Goal: Task Accomplishment & Management: Complete application form

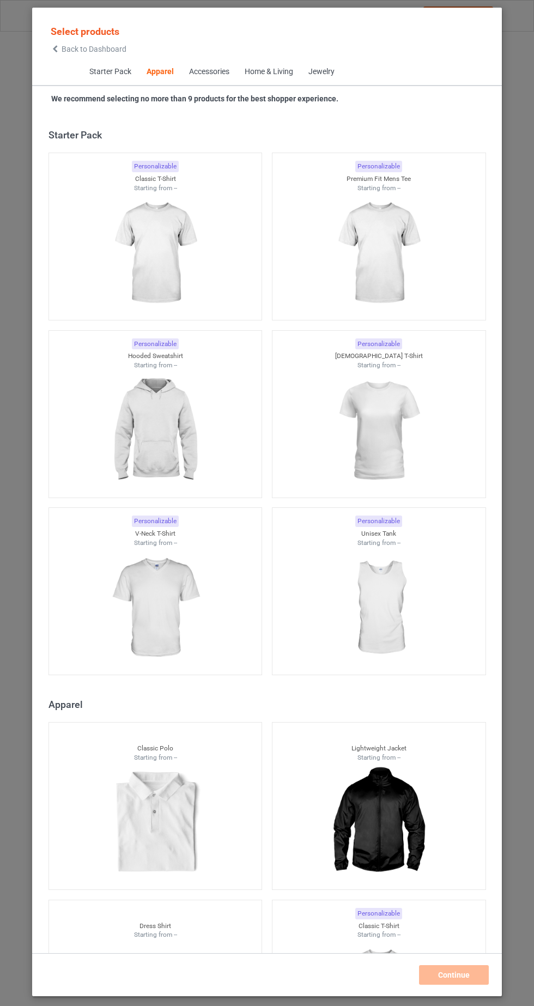
scroll to position [583, 0]
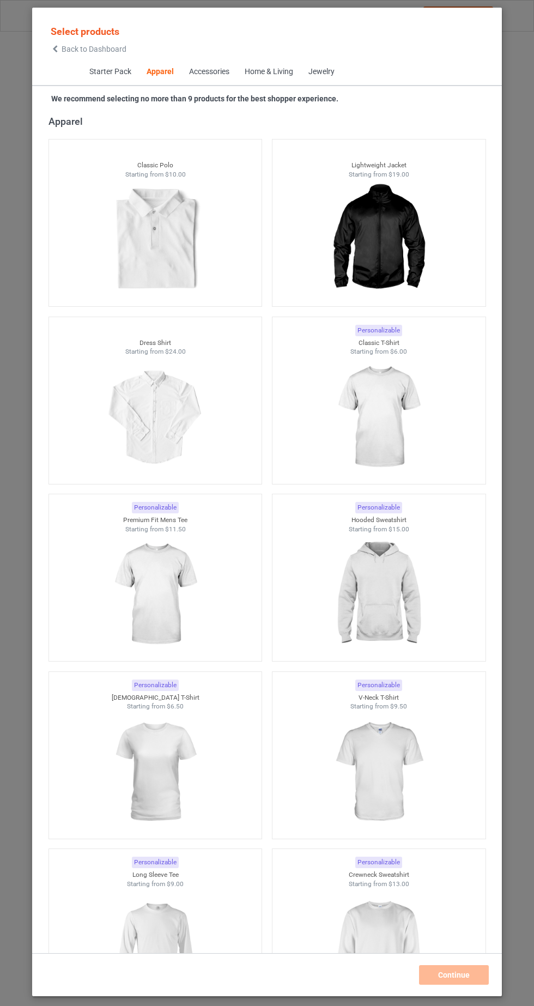
click at [401, 425] on img at bounding box center [379, 417] width 98 height 122
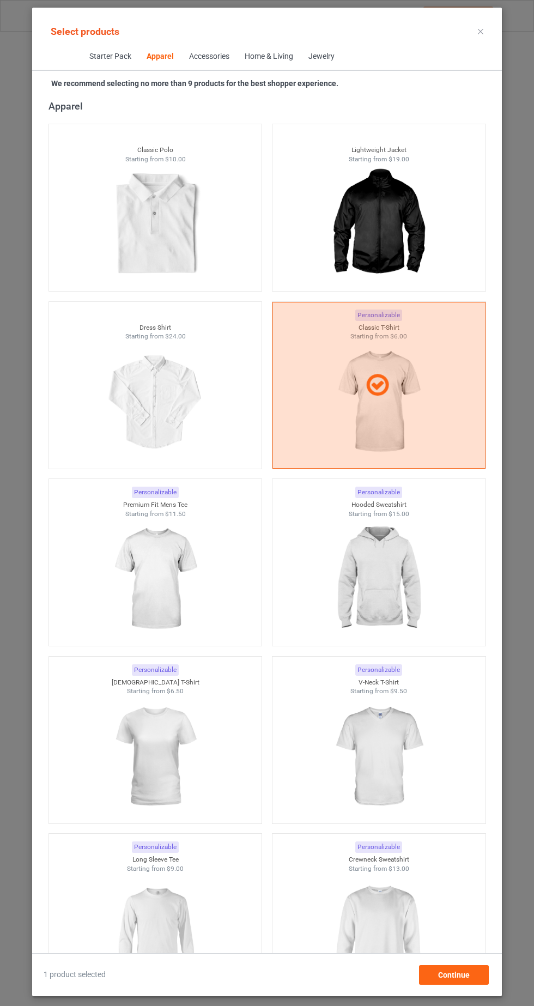
click at [172, 772] on img at bounding box center [155, 757] width 98 height 122
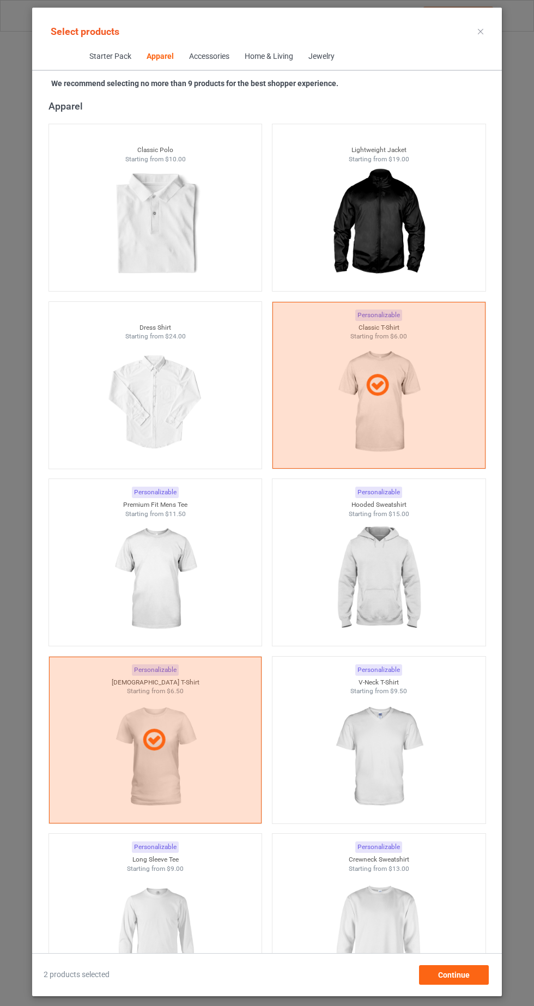
click at [397, 590] on img at bounding box center [379, 579] width 98 height 122
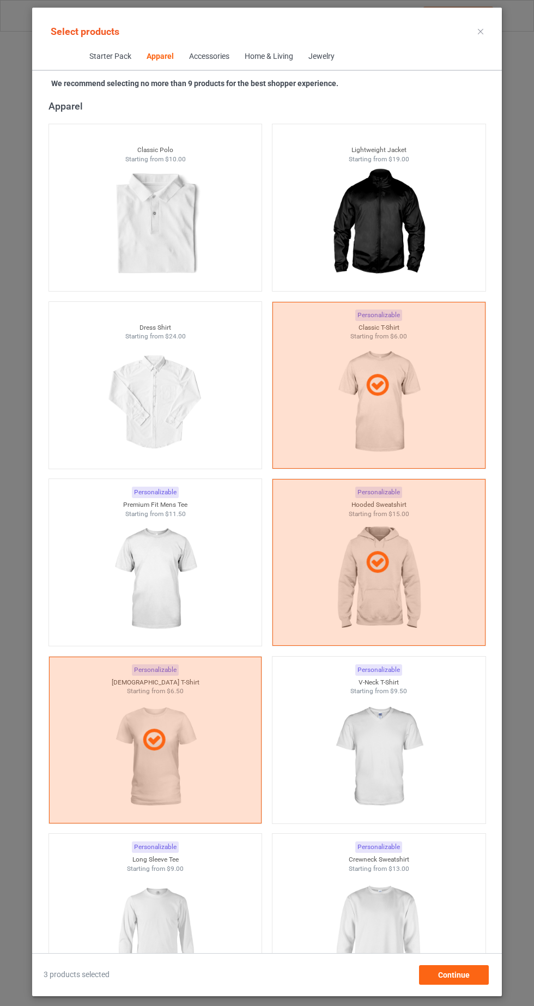
click at [400, 921] on img at bounding box center [379, 934] width 98 height 122
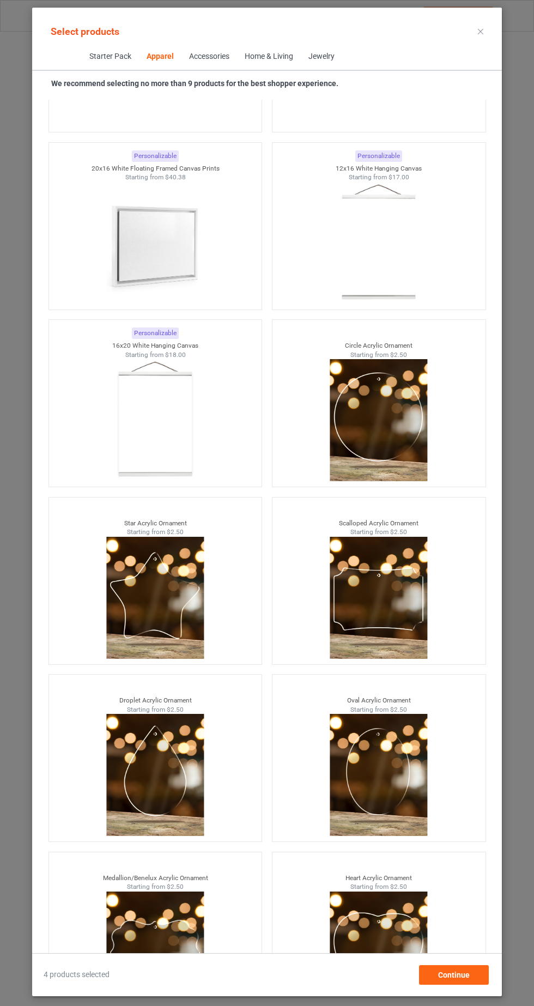
scroll to position [68, 0]
click at [470, 979] on div "Continue" at bounding box center [454, 975] width 70 height 20
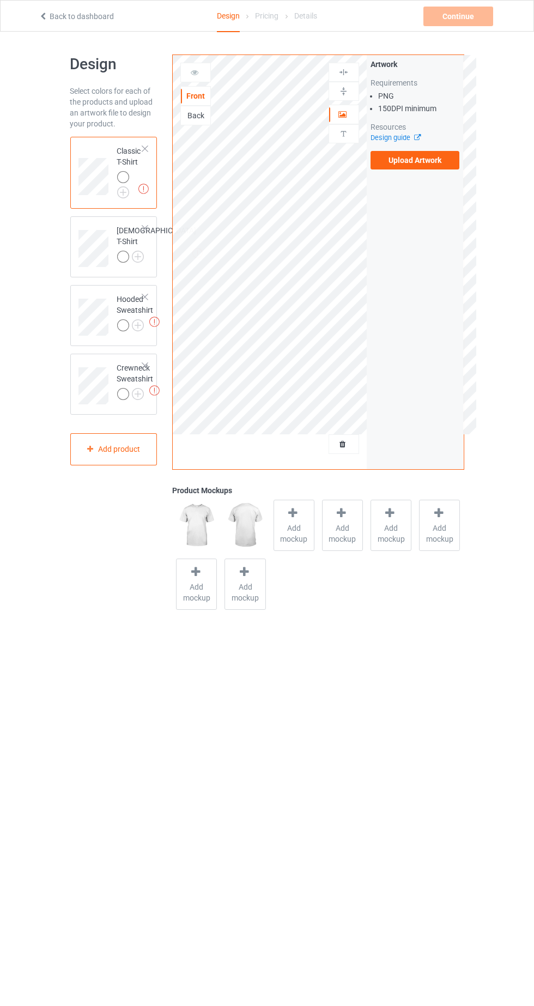
click at [461, 167] on div "Artwork Requirements PNG 150 DPI minimum Resources Design guide Upload Artwork" at bounding box center [415, 114] width 97 height 118
click at [427, 164] on label "Upload Artwork" at bounding box center [414, 160] width 89 height 19
click at [0, 0] on input "Upload Artwork" at bounding box center [0, 0] width 0 height 0
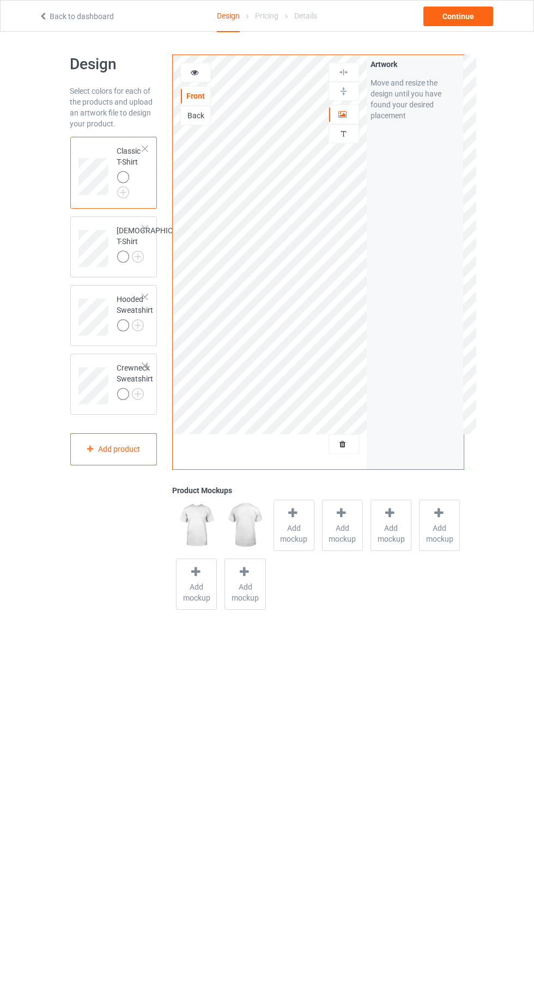
click at [190, 84] on div "Front Back" at bounding box center [195, 94] width 31 height 63
click at [194, 72] on icon at bounding box center [194, 71] width 9 height 8
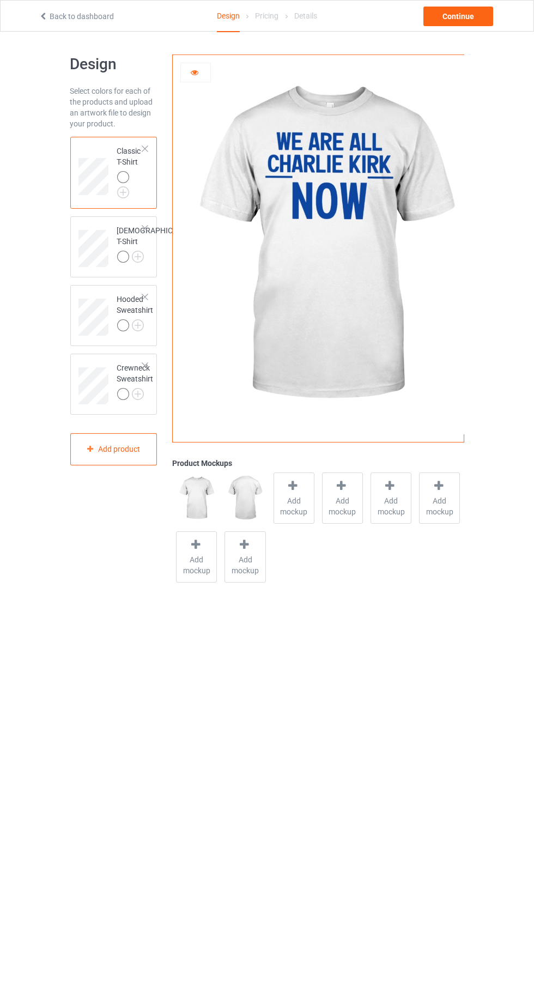
click at [355, 181] on img at bounding box center [324, 244] width 303 height 379
click at [205, 68] on div at bounding box center [195, 72] width 29 height 11
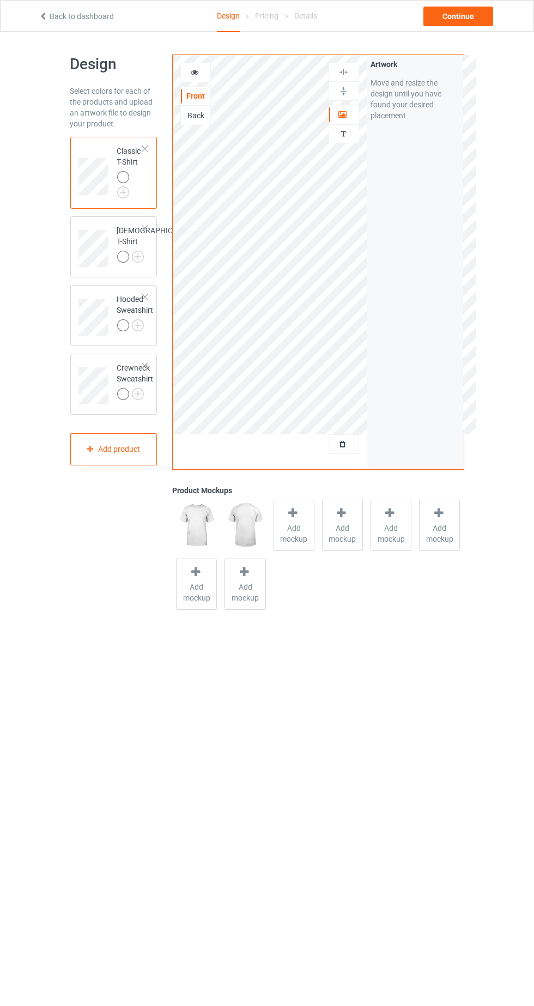
click at [125, 313] on div "Hooded Sweatshirt" at bounding box center [135, 312] width 36 height 37
click at [350, 118] on div at bounding box center [343, 114] width 29 height 11
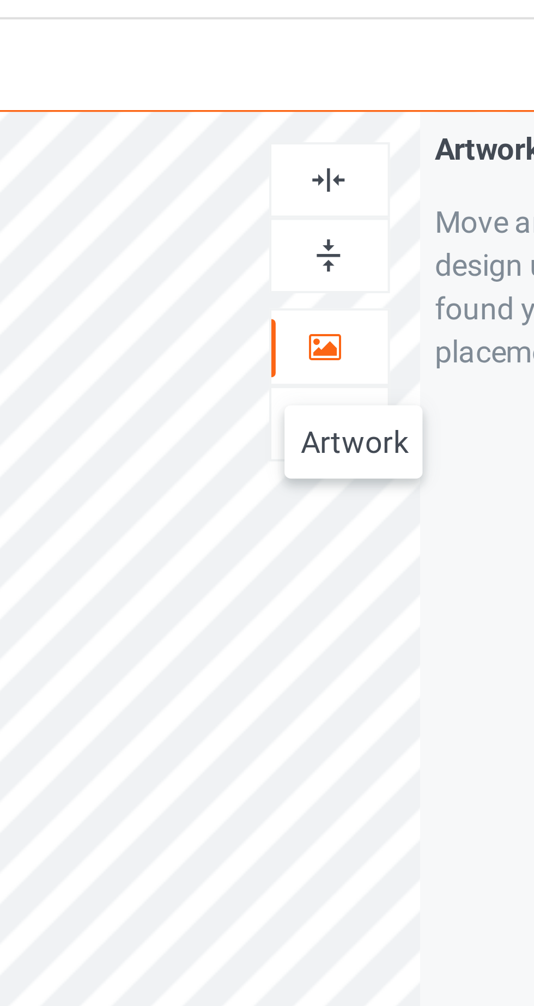
click at [348, 73] on img at bounding box center [343, 72] width 10 height 10
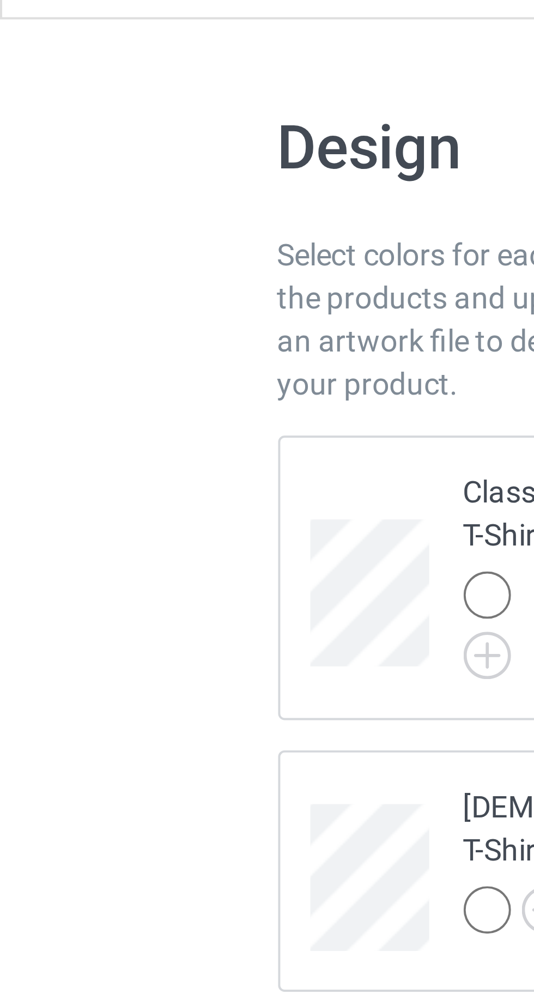
click at [126, 150] on div "Classic T-Shirt" at bounding box center [130, 169] width 26 height 49
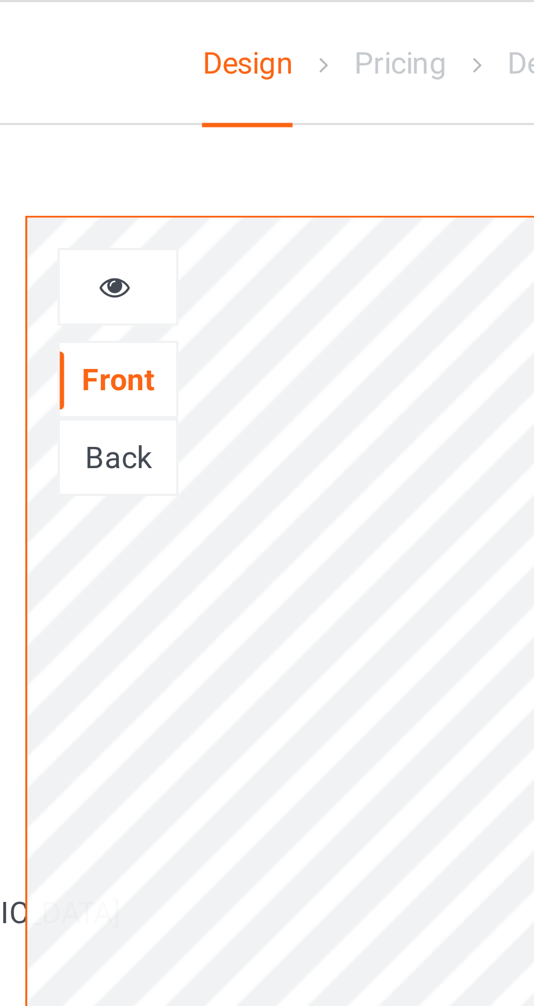
click at [200, 76] on div at bounding box center [195, 72] width 29 height 11
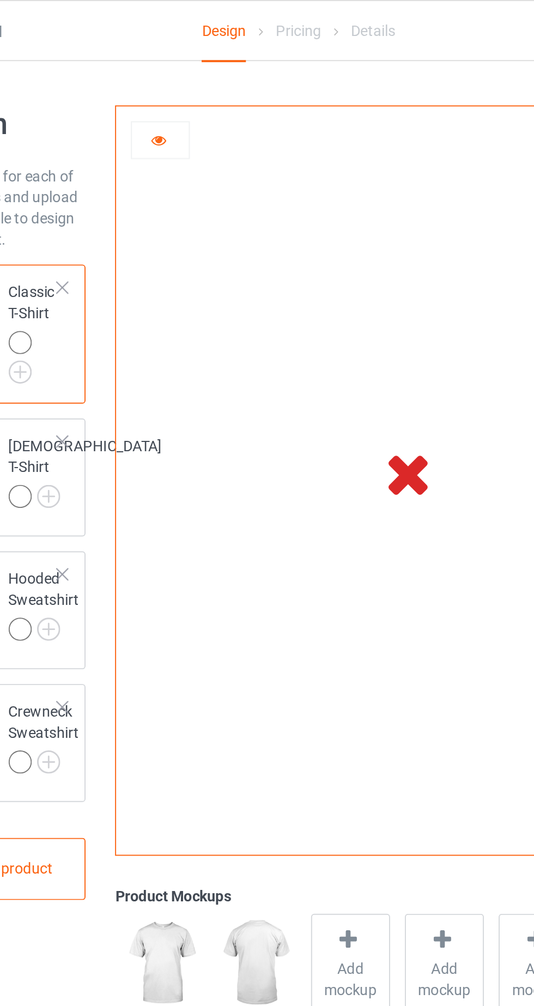
click at [199, 70] on icon at bounding box center [194, 71] width 9 height 8
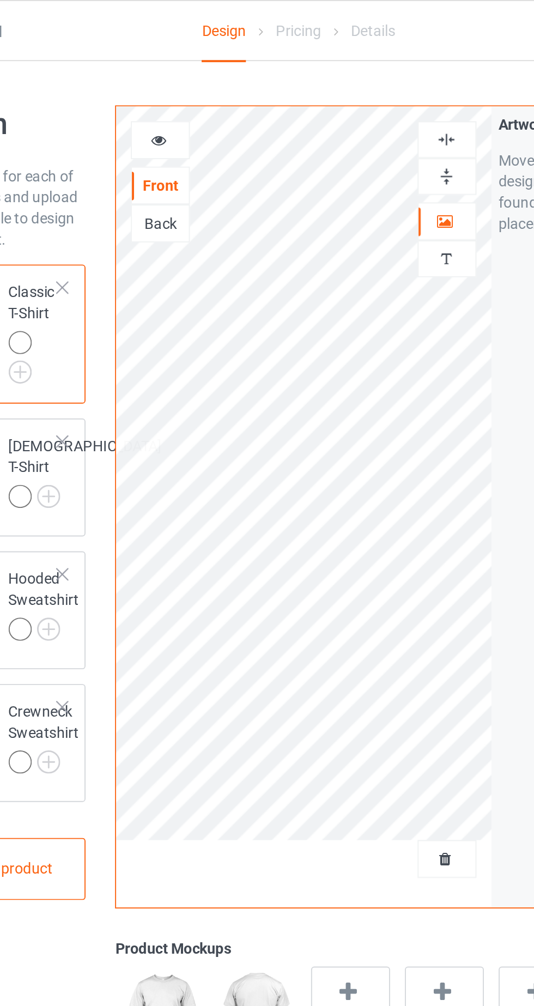
click at [192, 72] on icon at bounding box center [194, 71] width 9 height 8
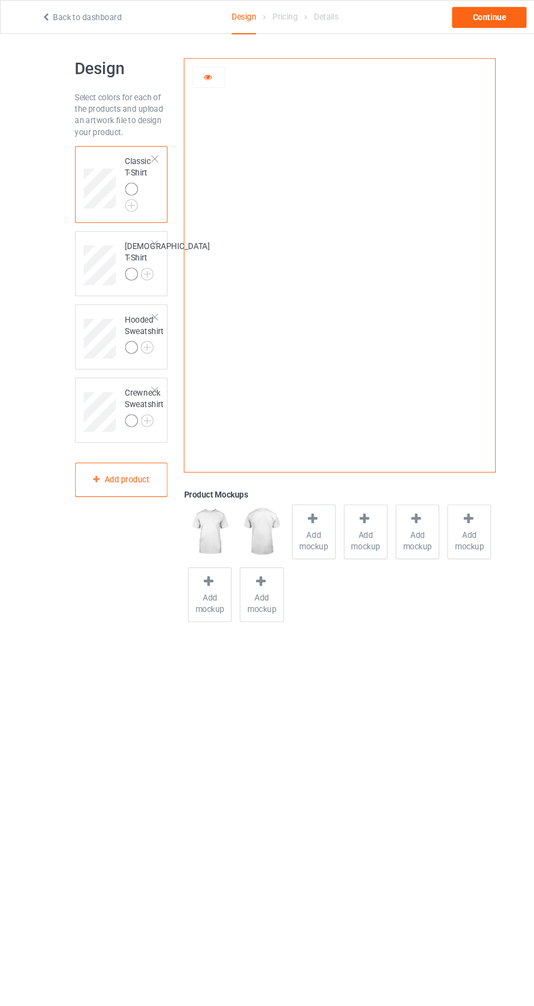
click at [0, 0] on img at bounding box center [0, 0] width 0 height 0
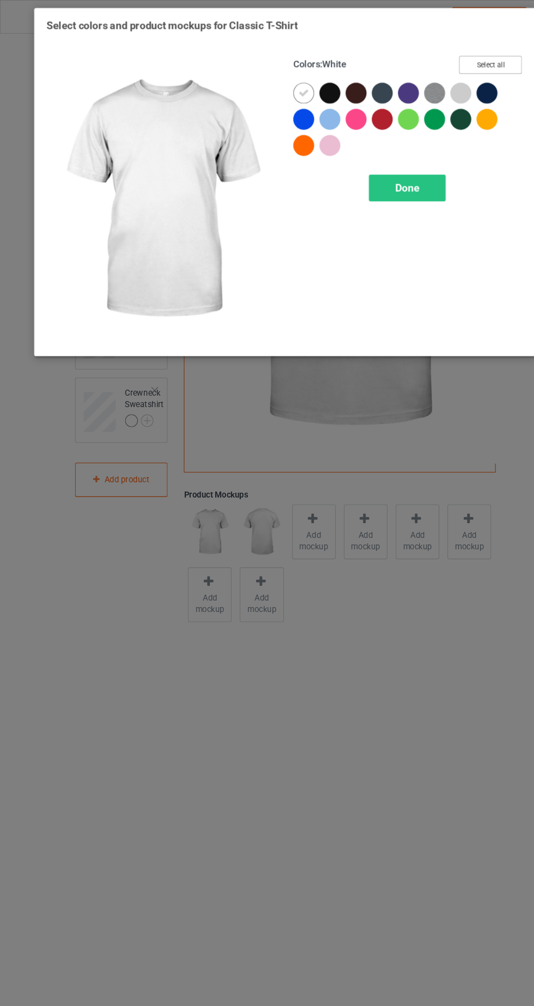
click at [476, 59] on button "Select all" at bounding box center [459, 60] width 59 height 17
click at [469, 81] on div at bounding box center [458, 89] width 25 height 25
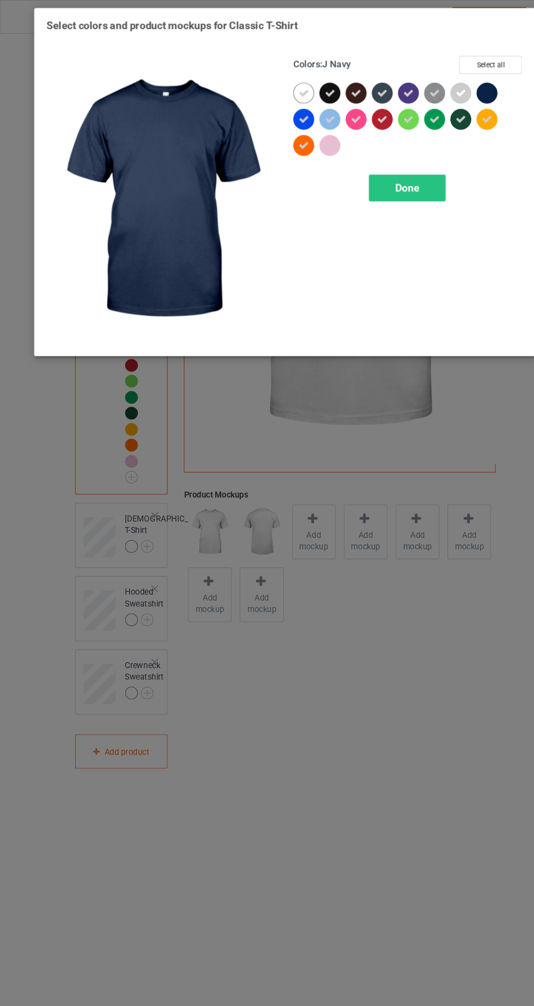
click at [459, 86] on div at bounding box center [456, 87] width 20 height 20
click at [402, 180] on div "Done" at bounding box center [381, 175] width 72 height 25
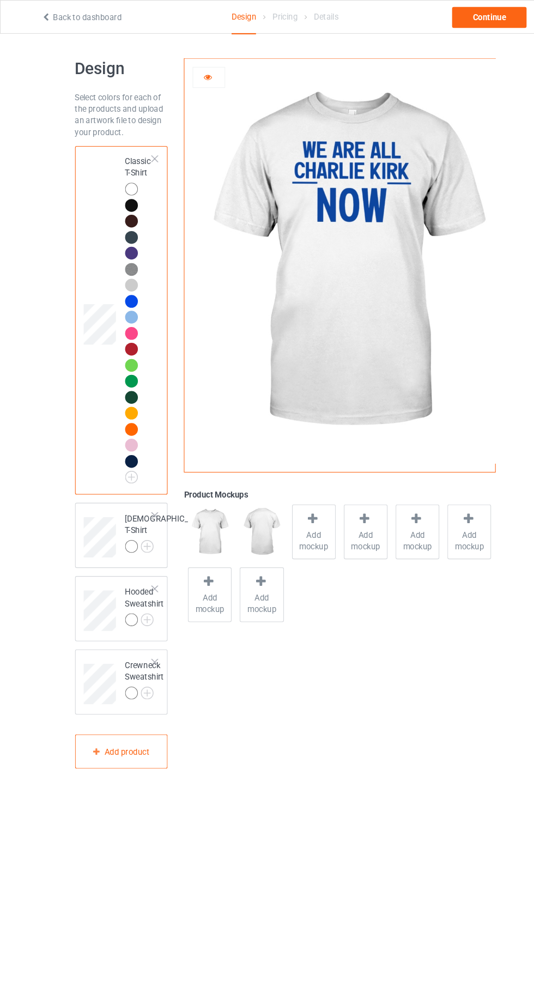
click at [127, 433] on div at bounding box center [123, 432] width 12 height 12
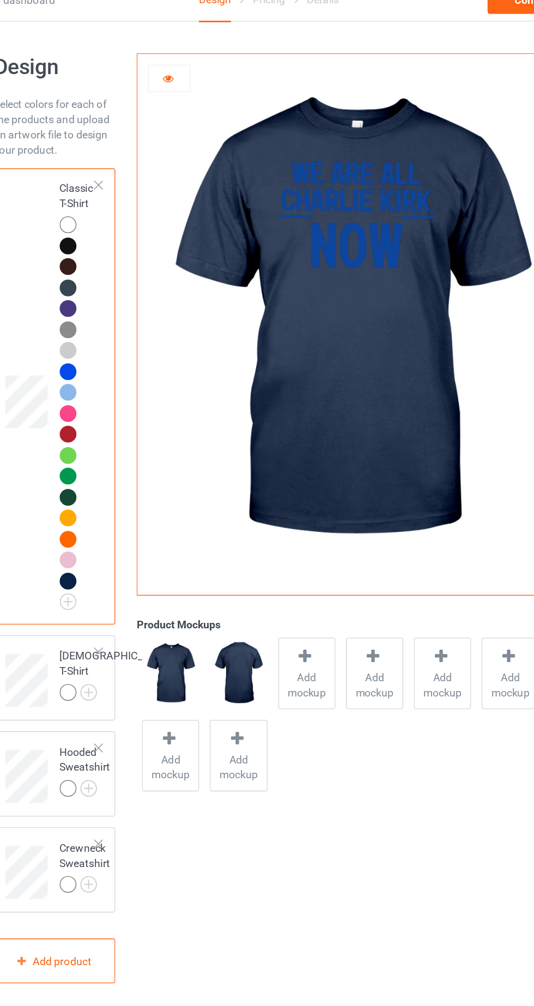
click at [0, 0] on img at bounding box center [0, 0] width 0 height 0
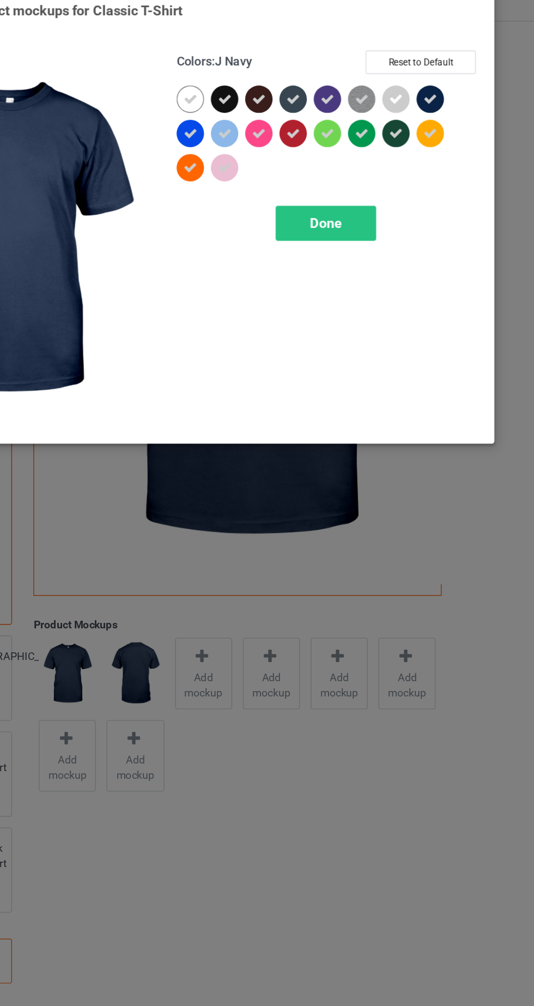
click at [460, 92] on div at bounding box center [456, 87] width 20 height 20
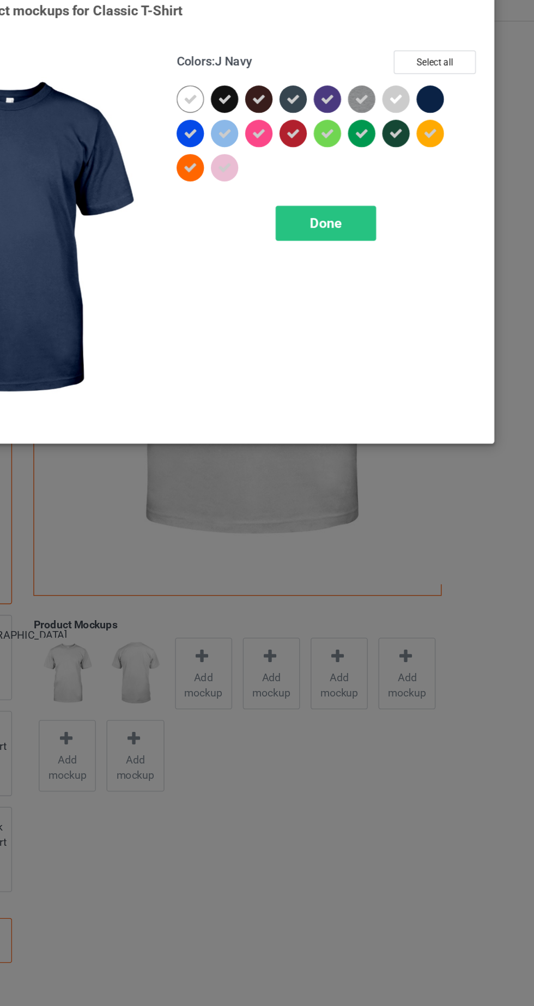
click at [396, 173] on div "Done" at bounding box center [381, 175] width 72 height 25
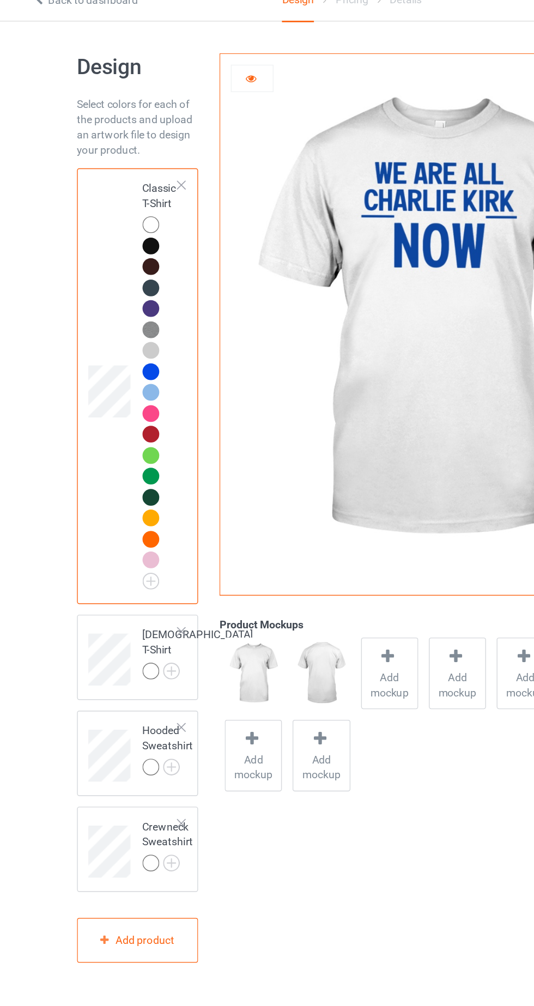
click at [131, 280] on div at bounding box center [124, 283] width 15 height 15
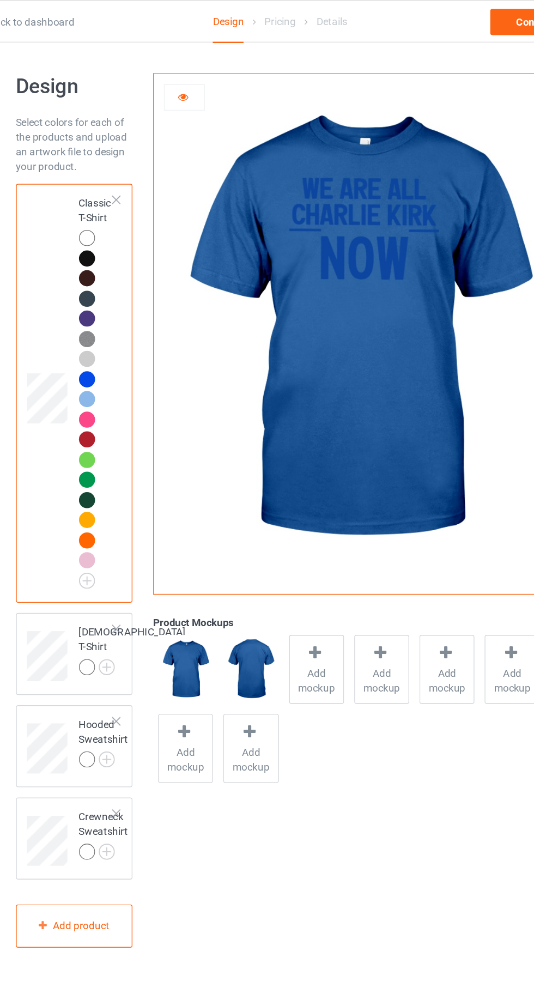
click at [124, 373] on div at bounding box center [123, 372] width 12 height 12
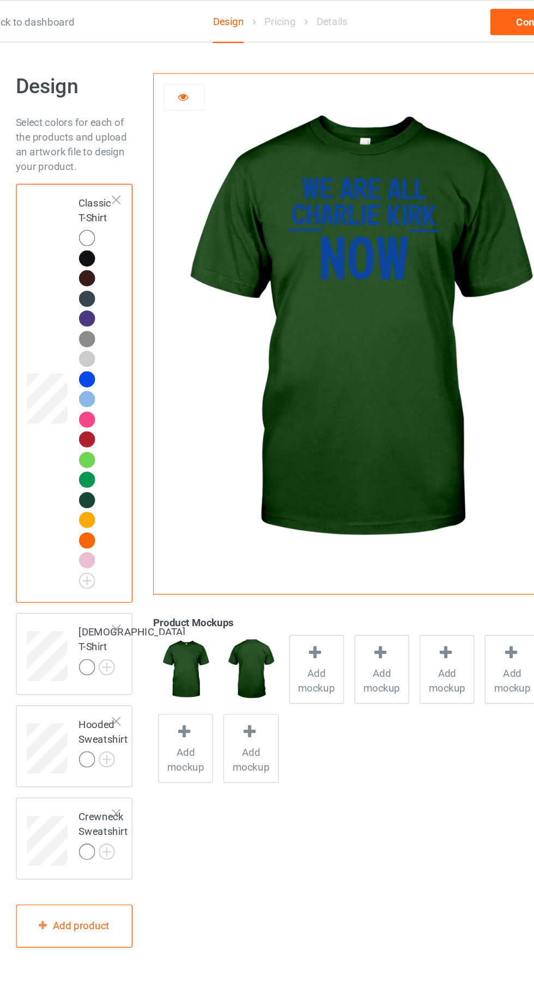
click at [127, 500] on div at bounding box center [124, 497] width 15 height 15
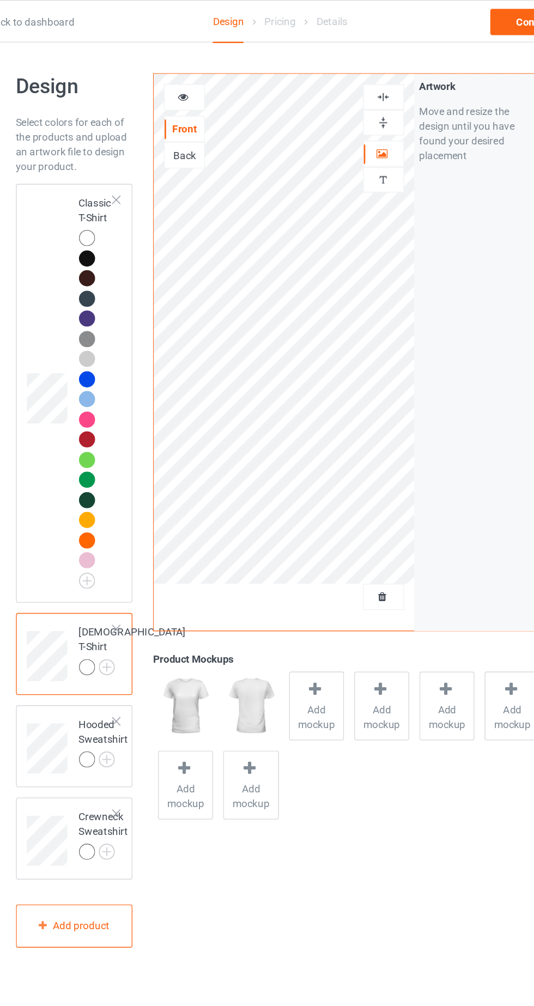
click at [0, 0] on img at bounding box center [0, 0] width 0 height 0
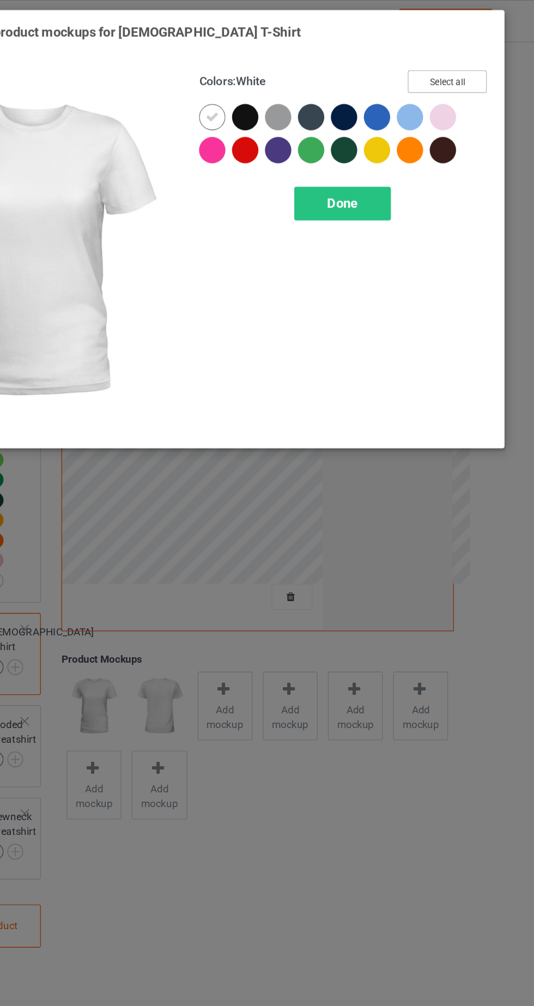
click at [479, 60] on button "Select all" at bounding box center [459, 60] width 59 height 17
click at [441, 84] on div at bounding box center [432, 87] width 20 height 20
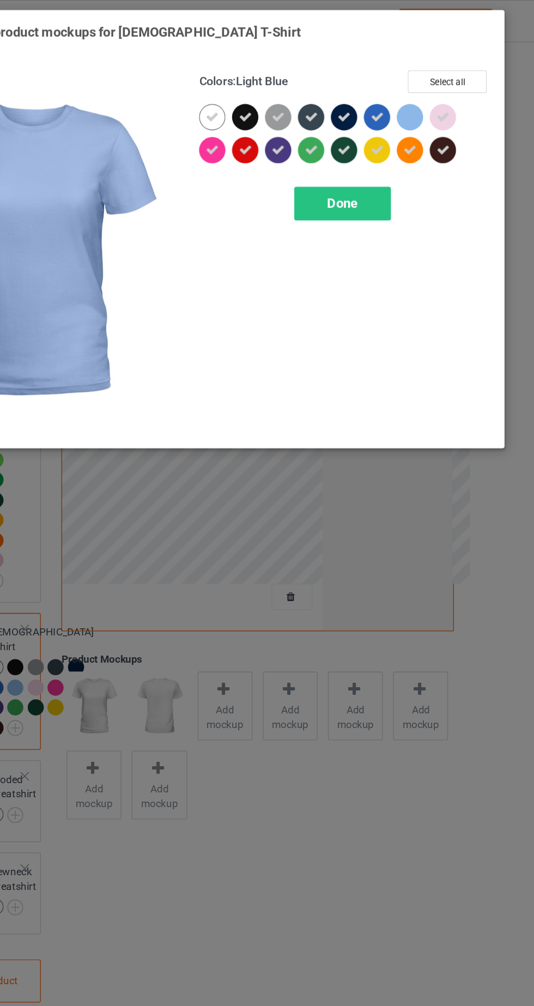
click at [436, 88] on div at bounding box center [432, 87] width 20 height 20
click at [393, 86] on div at bounding box center [385, 89] width 25 height 25
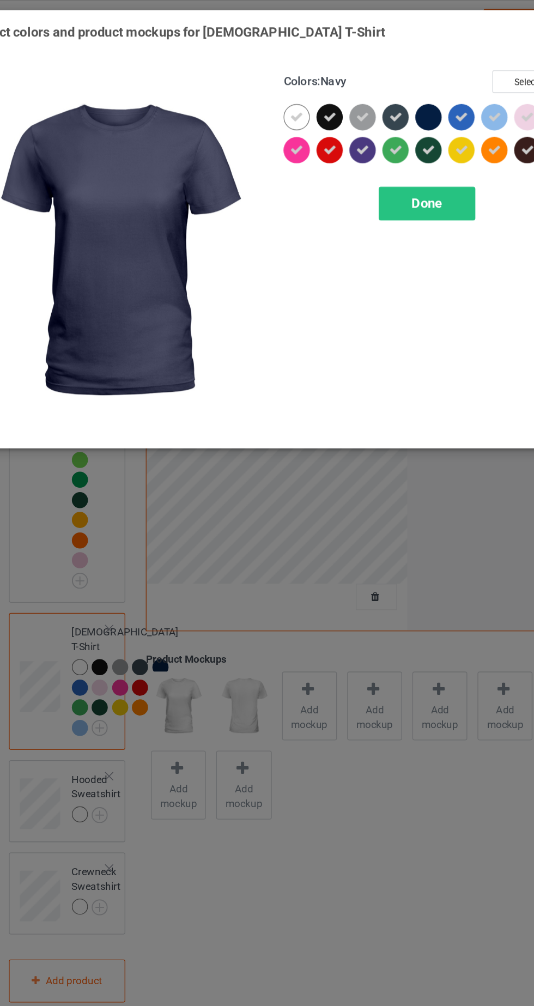
click at [401, 157] on div "Done" at bounding box center [381, 151] width 72 height 25
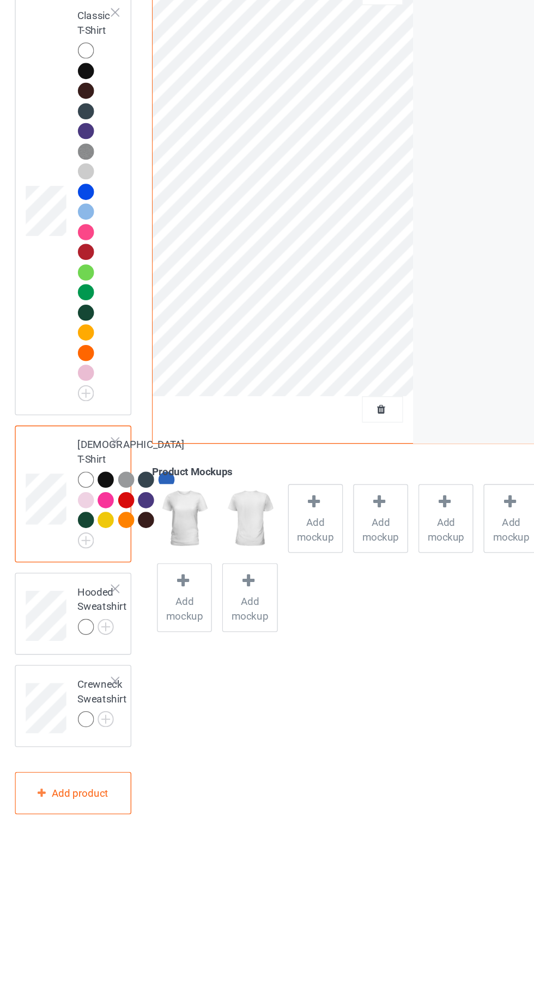
click at [0, 0] on img at bounding box center [0, 0] width 0 height 0
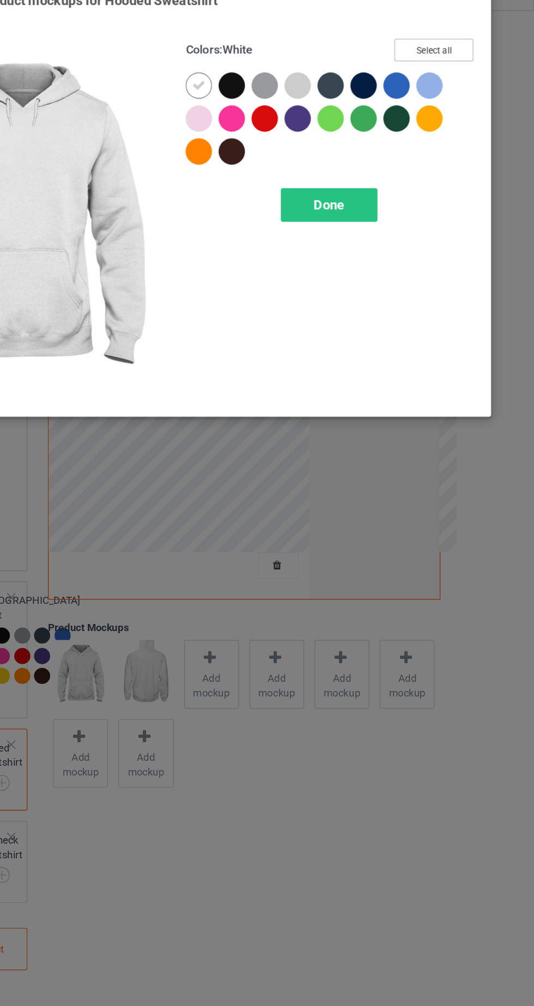
click at [479, 62] on button "Select all" at bounding box center [459, 60] width 59 height 17
click at [417, 90] on div at bounding box center [409, 89] width 25 height 25
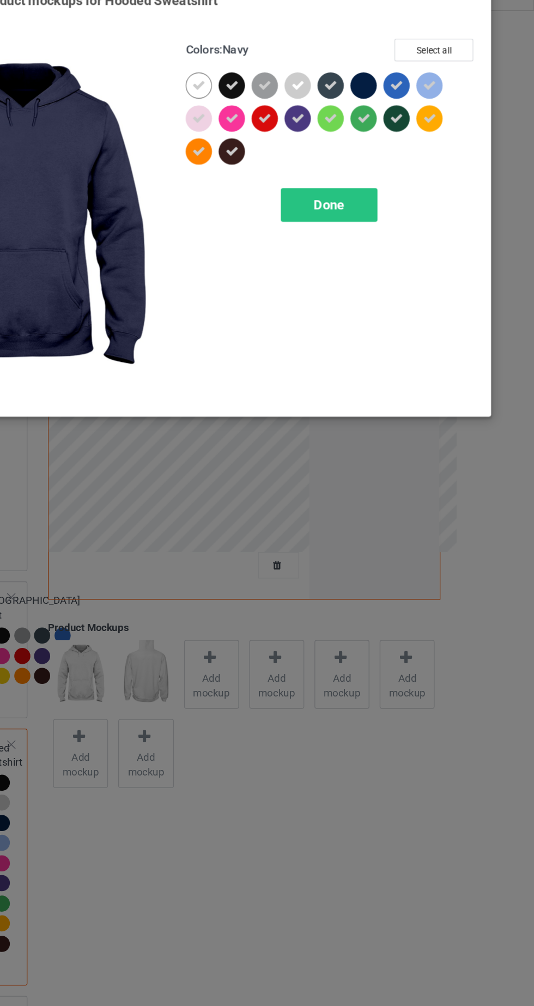
click at [466, 92] on div at bounding box center [458, 89] width 25 height 25
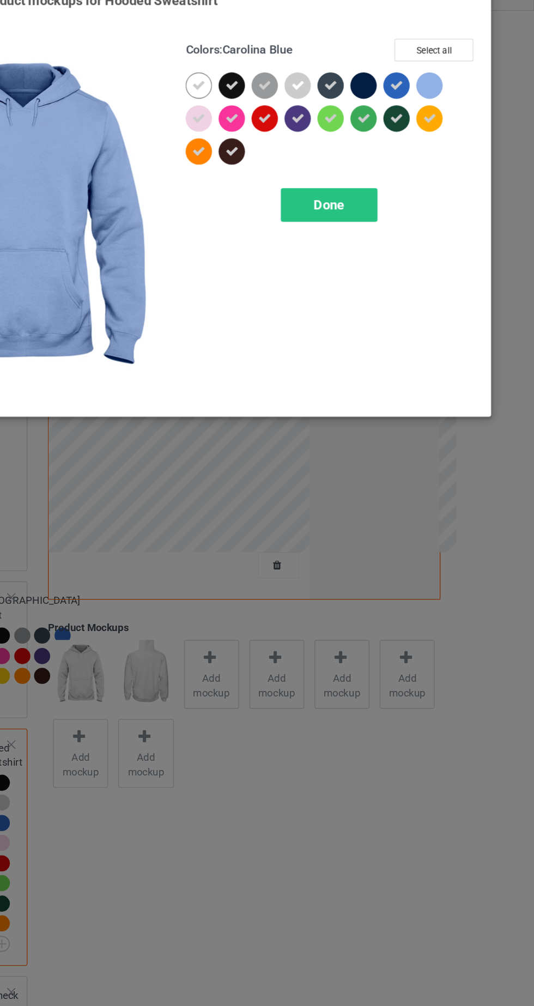
click at [395, 184] on div "Done" at bounding box center [381, 175] width 72 height 25
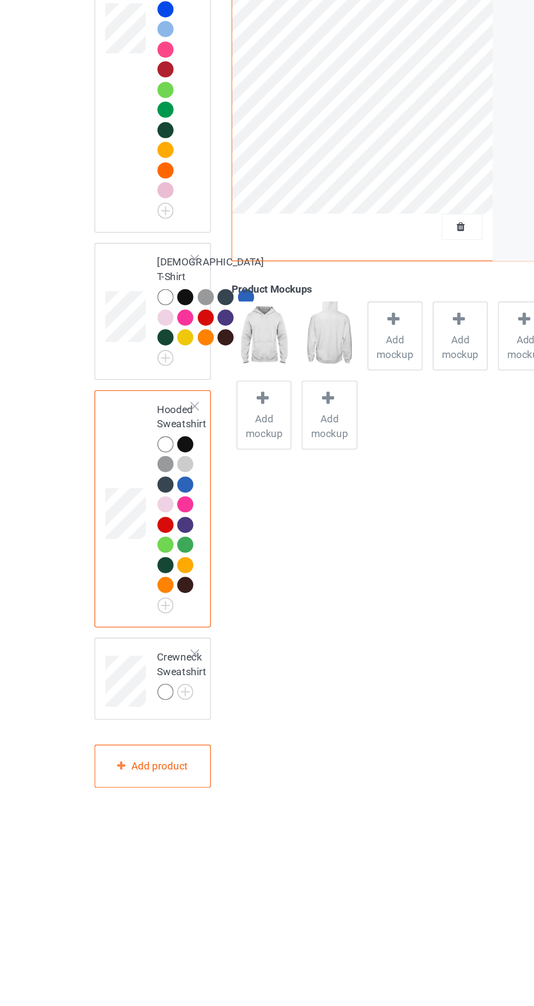
click at [0, 0] on img at bounding box center [0, 0] width 0 height 0
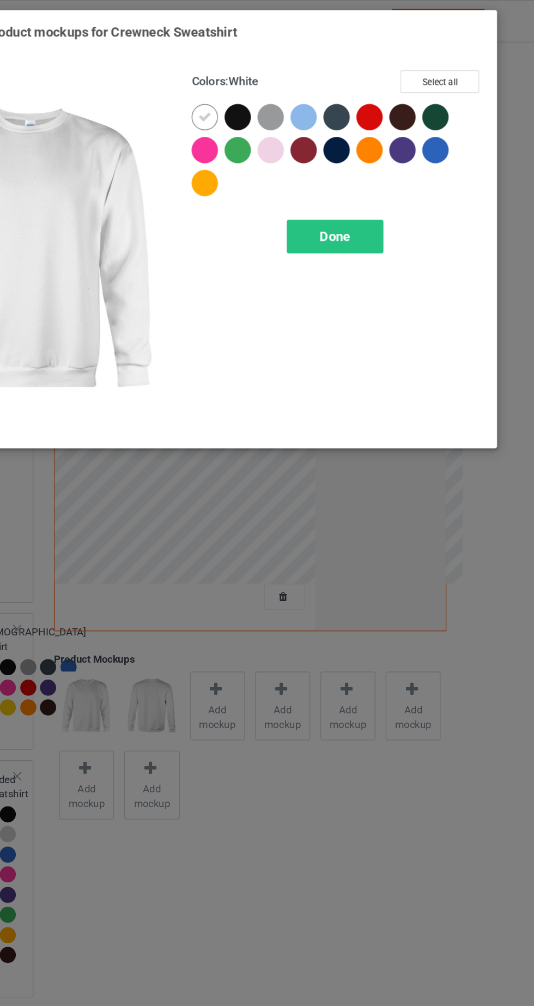
scroll to position [18, 0]
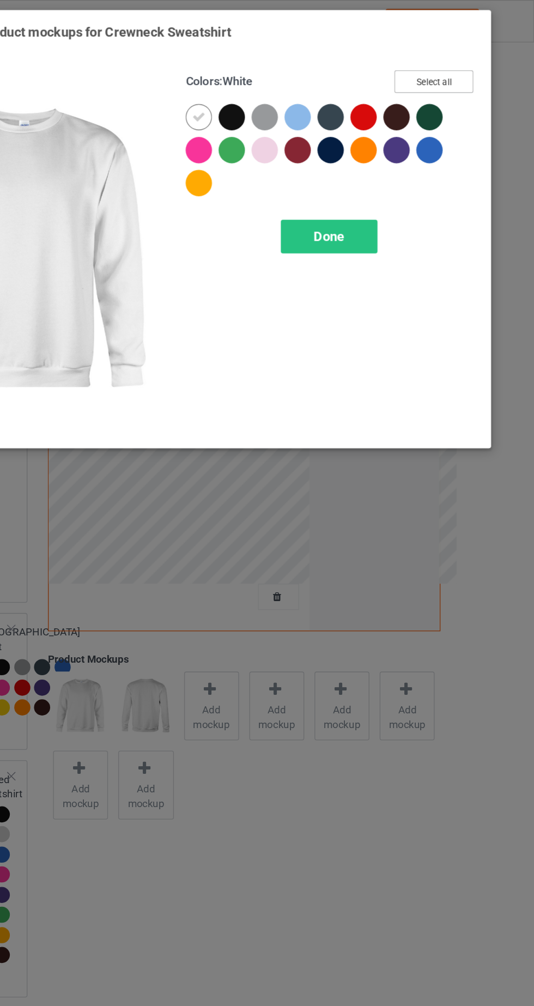
click at [474, 63] on button "Select all" at bounding box center [459, 60] width 59 height 17
click at [395, 117] on div at bounding box center [385, 114] width 25 height 25
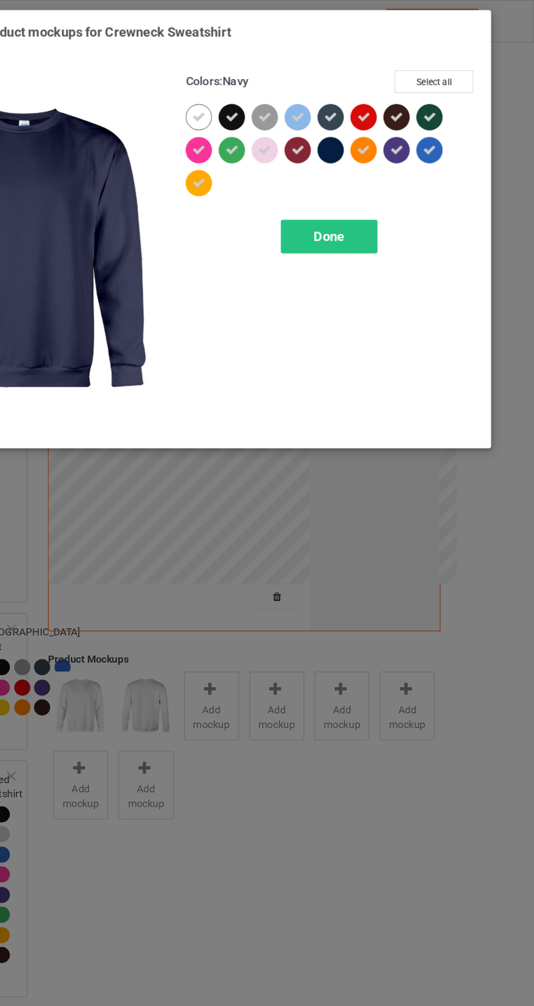
scroll to position [18, 0]
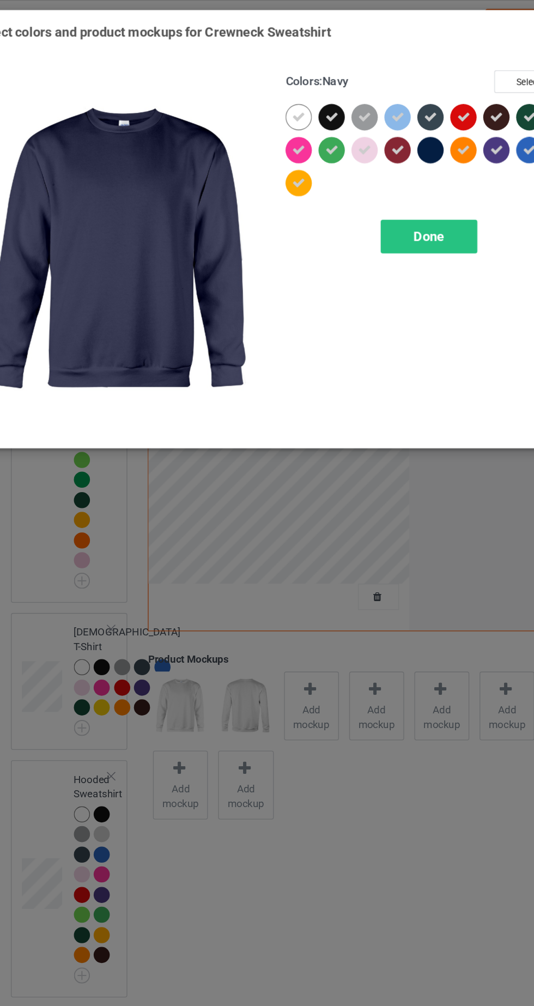
click at [373, 86] on div at bounding box center [383, 87] width 20 height 20
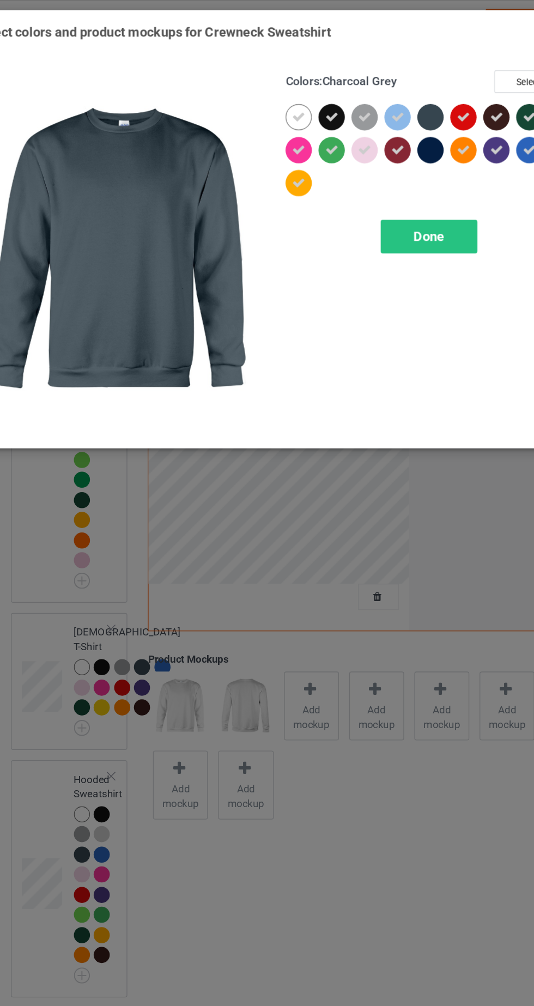
click at [383, 88] on div at bounding box center [383, 87] width 20 height 20
click at [361, 85] on icon at bounding box center [358, 87] width 10 height 10
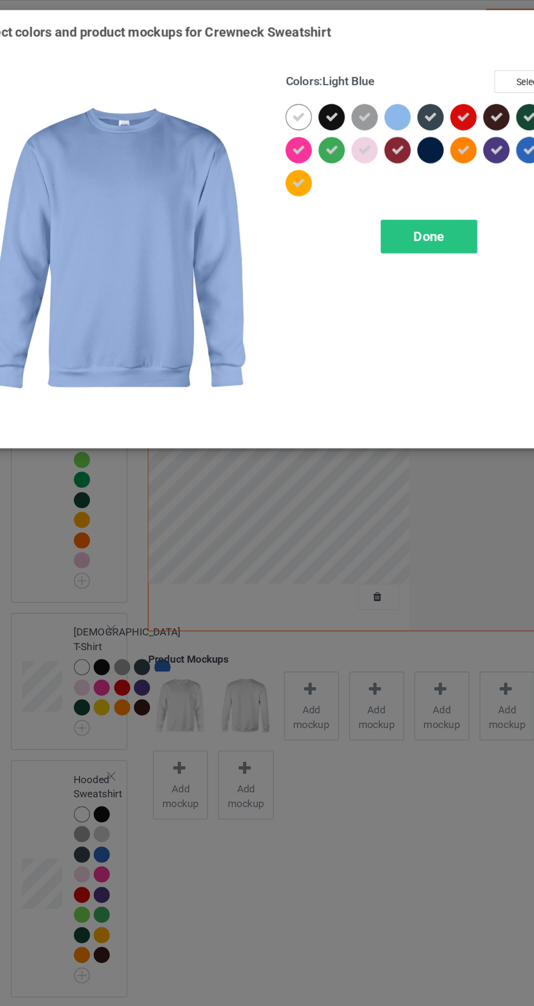
click at [362, 91] on div at bounding box center [358, 87] width 20 height 20
click at [397, 171] on div "Done" at bounding box center [381, 175] width 72 height 25
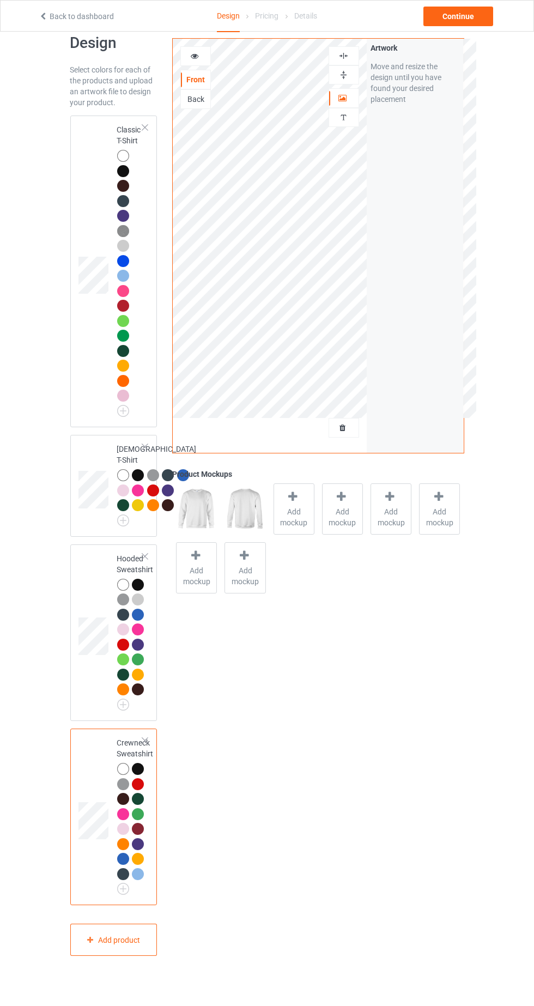
scroll to position [22, 0]
click at [123, 149] on div at bounding box center [123, 155] width 12 height 12
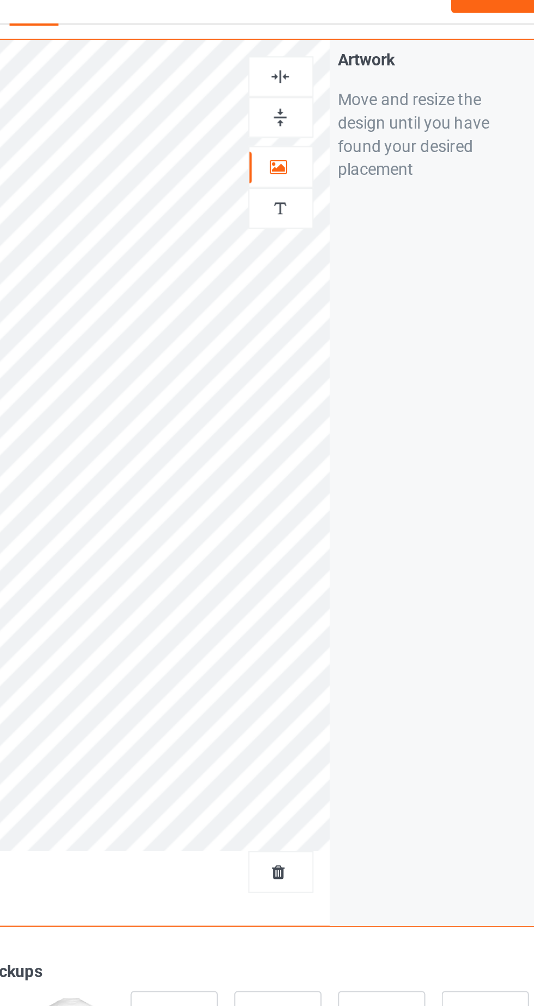
scroll to position [22, 0]
click at [349, 58] on div at bounding box center [343, 56] width 29 height 10
click at [347, 58] on img at bounding box center [343, 56] width 10 height 10
click at [350, 53] on div at bounding box center [343, 56] width 29 height 10
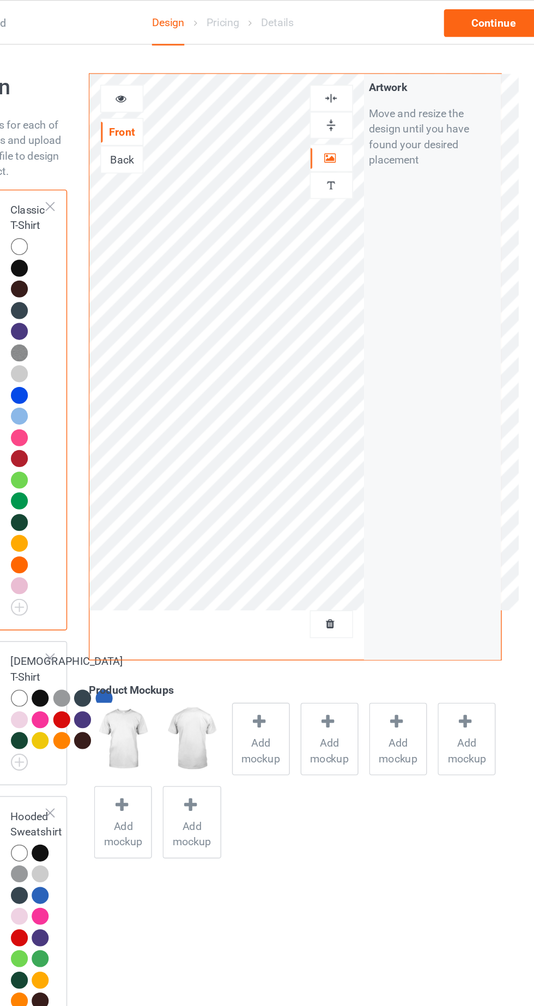
scroll to position [0, 0]
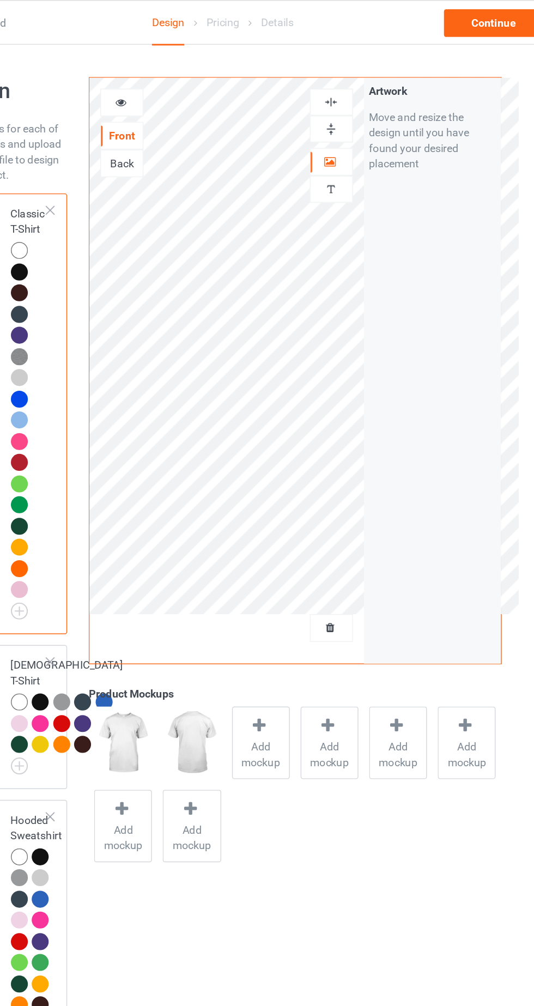
click at [204, 72] on div at bounding box center [195, 72] width 29 height 11
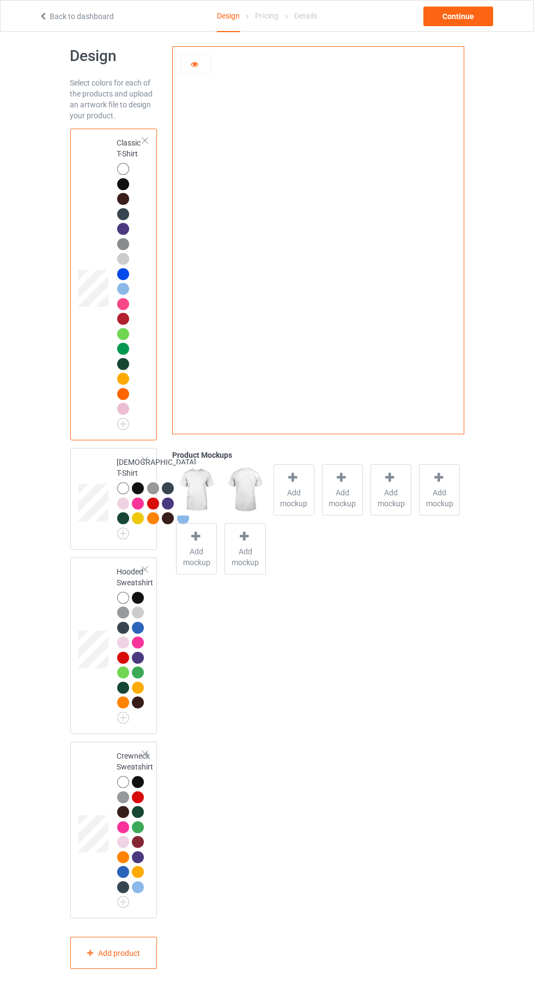
scroll to position [9, 0]
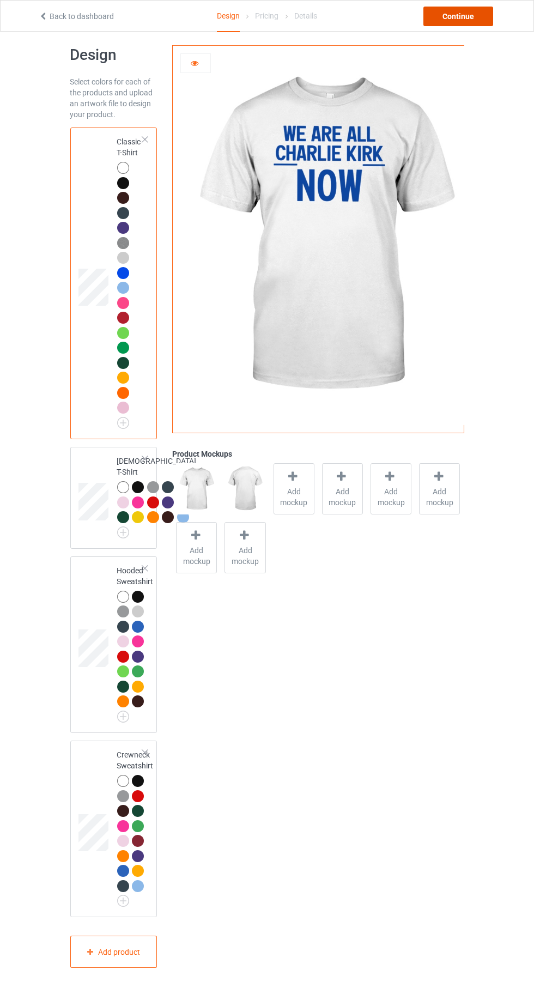
click at [478, 25] on div "Continue" at bounding box center [458, 17] width 70 height 20
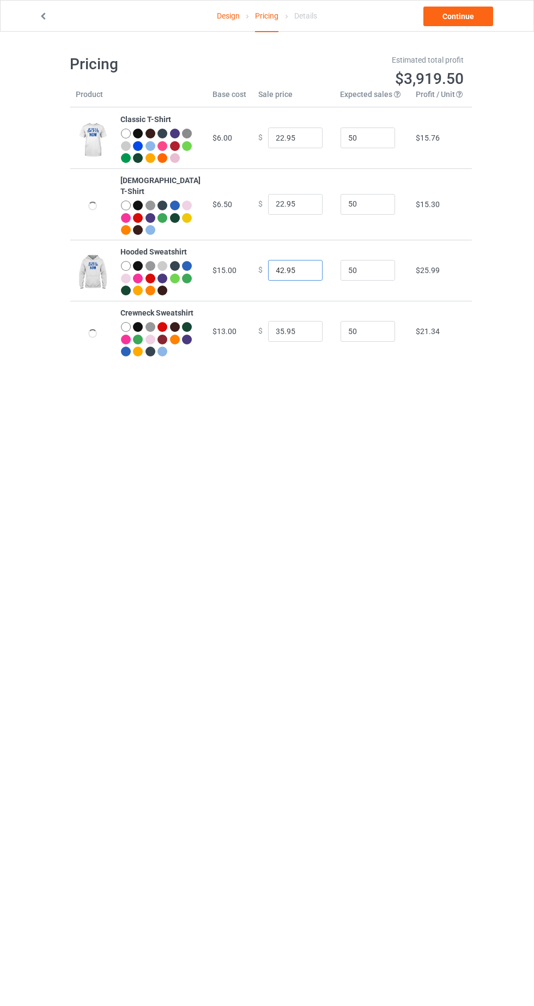
click at [277, 276] on input "42.95" at bounding box center [295, 270] width 54 height 21
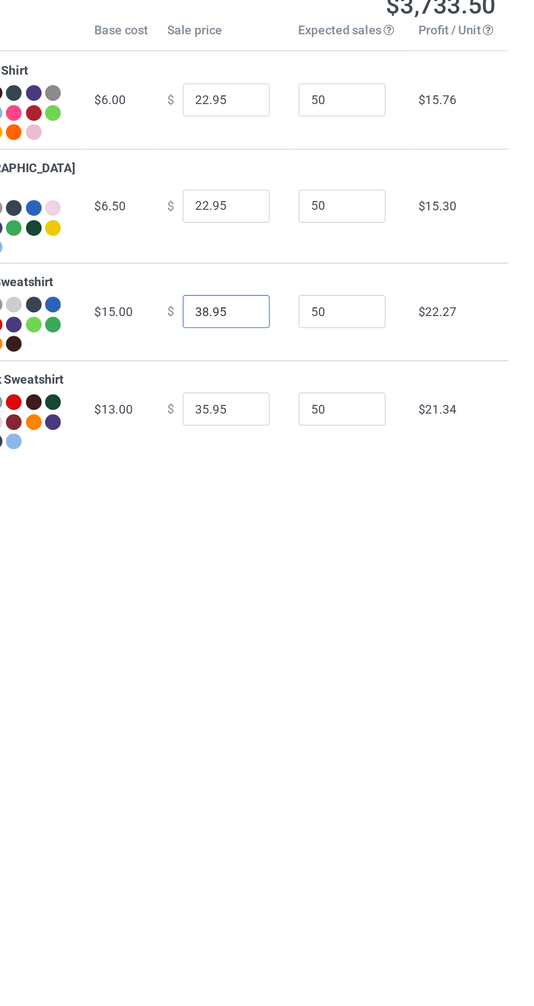
type input "38.95"
click at [279, 342] on input "35.95" at bounding box center [295, 331] width 54 height 21
type input "34.95"
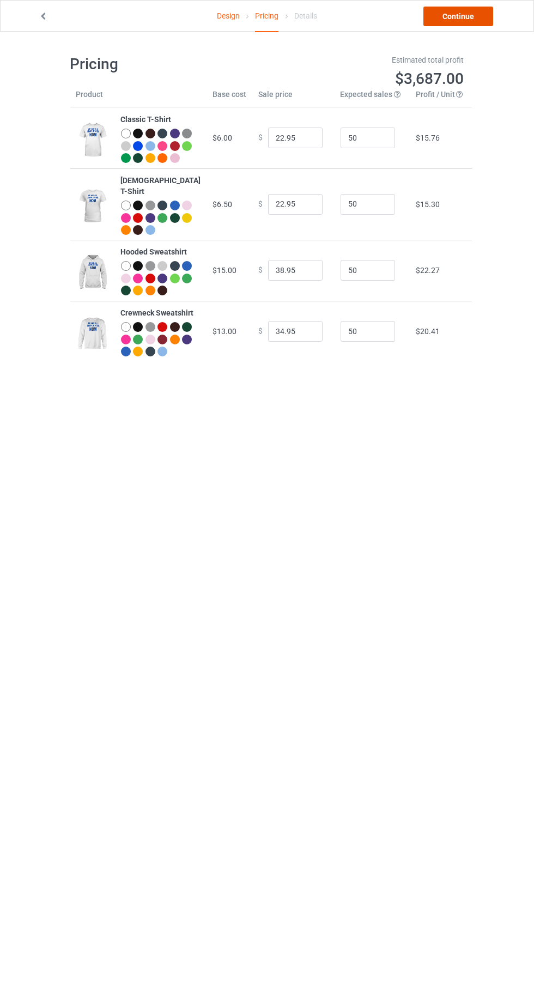
click at [467, 22] on link "Continue" at bounding box center [458, 17] width 70 height 20
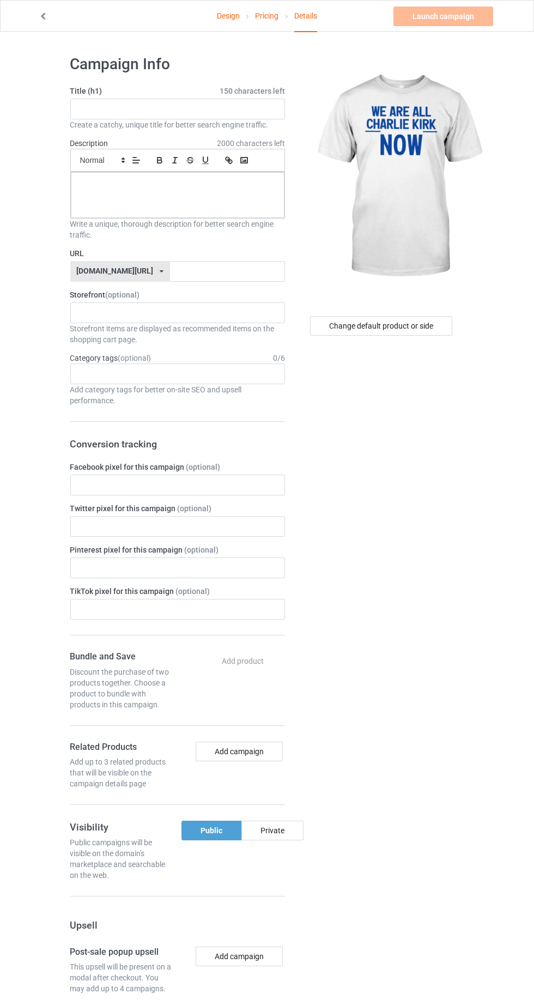
click at [223, 139] on span "2000 characters left" at bounding box center [251, 143] width 68 height 11
click at [242, 107] on input "text" at bounding box center [177, 109] width 215 height 21
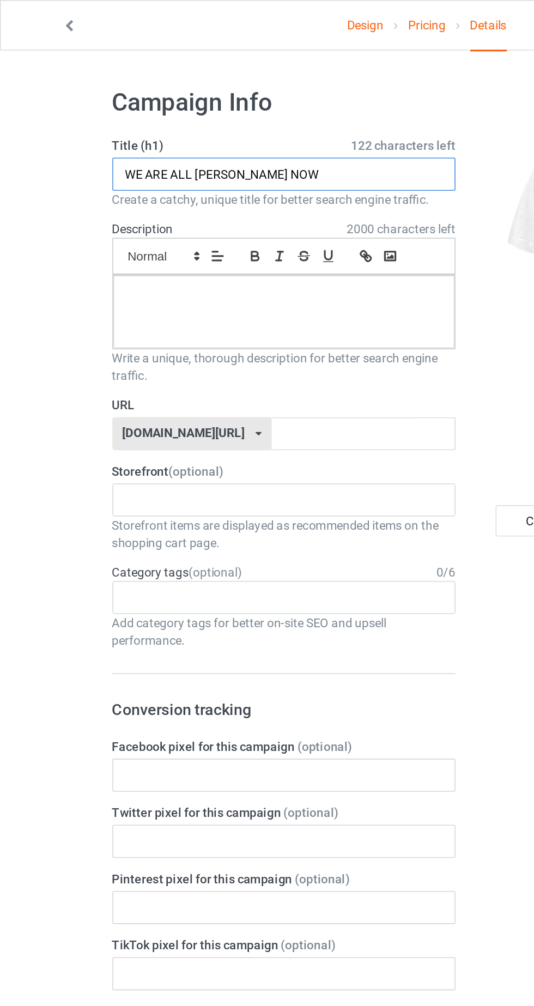
type input "WE ARE ALL [PERSON_NAME] NOW"
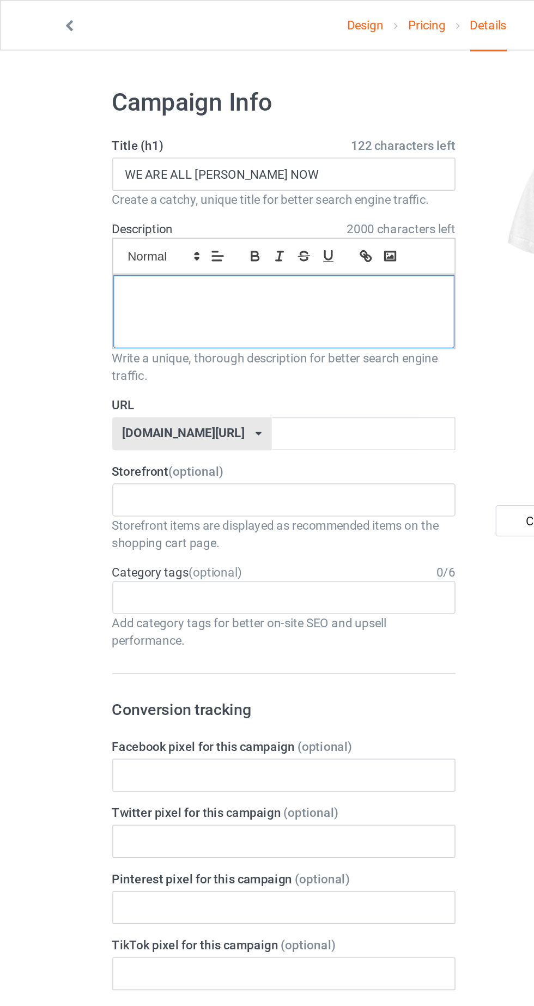
click at [223, 190] on div at bounding box center [178, 195] width 214 height 46
click at [211, 272] on input "text" at bounding box center [227, 271] width 115 height 21
type input "Xhfkiyfjx"
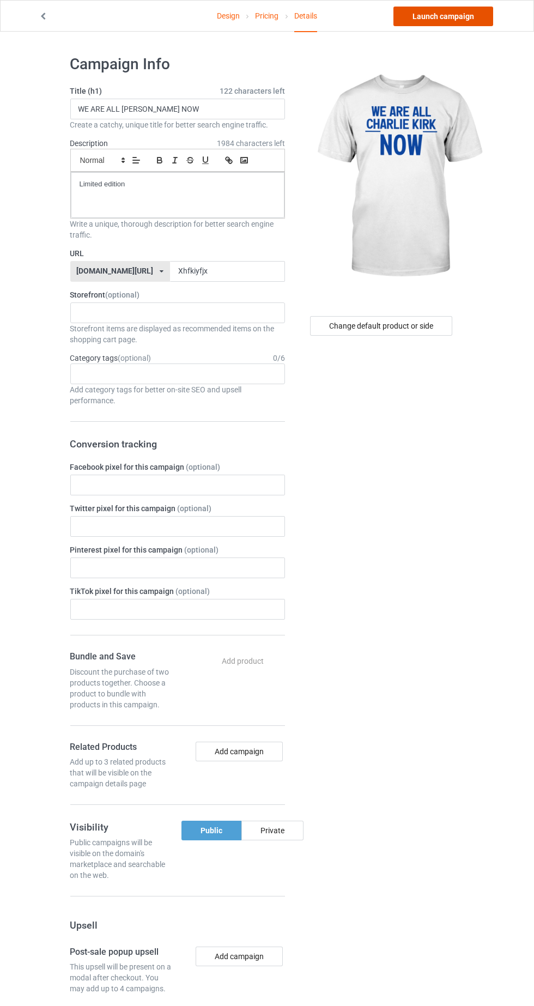
click at [460, 16] on link "Launch campaign" at bounding box center [443, 17] width 100 height 20
